Goal: Transaction & Acquisition: Purchase product/service

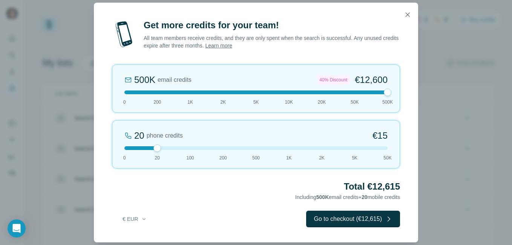
drag, startPoint x: 158, startPoint y: 90, endPoint x: 392, endPoint y: 122, distance: 236.3
click at [392, 122] on div "500K email credits 40% Discount €12,600 0 200 1K 2K 5K 10K 20K 50K 500K 20 phon…" at bounding box center [256, 116] width 288 height 104
click at [140, 218] on button "€ EUR" at bounding box center [134, 219] width 35 height 14
click at [153, 236] on div "$ USD" at bounding box center [149, 236] width 63 height 8
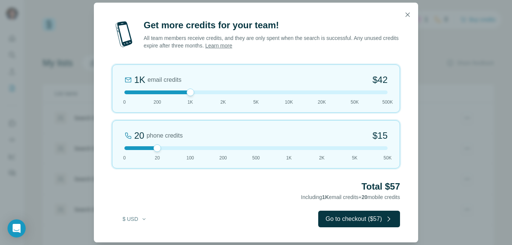
drag, startPoint x: 387, startPoint y: 93, endPoint x: 197, endPoint y: 108, distance: 190.6
click at [197, 108] on div "1K email credits $42 0 200 1K 2K 5K 10K 20K 50K 500K" at bounding box center [256, 88] width 288 height 48
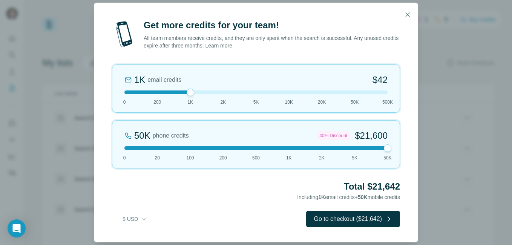
drag, startPoint x: 155, startPoint y: 147, endPoint x: 390, endPoint y: 158, distance: 235.8
click at [390, 158] on div "50K phone credits 40% Discount $21,600 0 20 100 200 500 1K 2K 5K 50K" at bounding box center [256, 144] width 288 height 48
drag, startPoint x: 188, startPoint y: 92, endPoint x: 128, endPoint y: 105, distance: 61.6
click at [128, 105] on div "200 email credits $9 0 200 1K 2K 5K 10K 20K 50K 500K" at bounding box center [256, 88] width 288 height 48
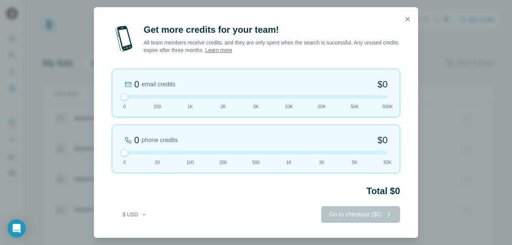
drag, startPoint x: 387, startPoint y: 148, endPoint x: 133, endPoint y: 137, distance: 253.5
click at [133, 137] on div "0 phone credits $0 [PHONE_NUMBER] 1K 2K 5K 50K" at bounding box center [256, 149] width 288 height 48
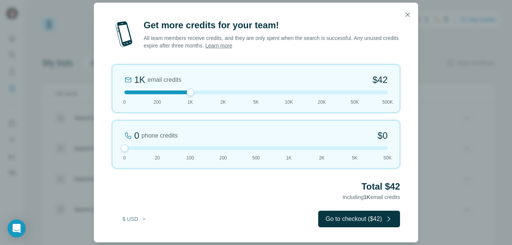
drag, startPoint x: 121, startPoint y: 98, endPoint x: 180, endPoint y: 102, distance: 59.0
click at [178, 102] on div "1K email credits $42 0 200 1K 2K 5K 10K 20K 50K 500K" at bounding box center [256, 88] width 288 height 48
click at [404, 15] on icon "button" at bounding box center [408, 15] width 8 height 8
